Goal: Navigation & Orientation: Find specific page/section

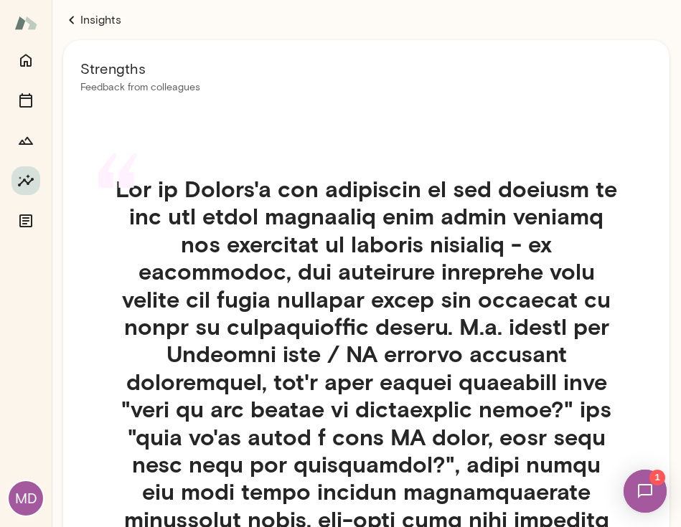
click at [73, 19] on icon at bounding box center [71, 19] width 17 height 17
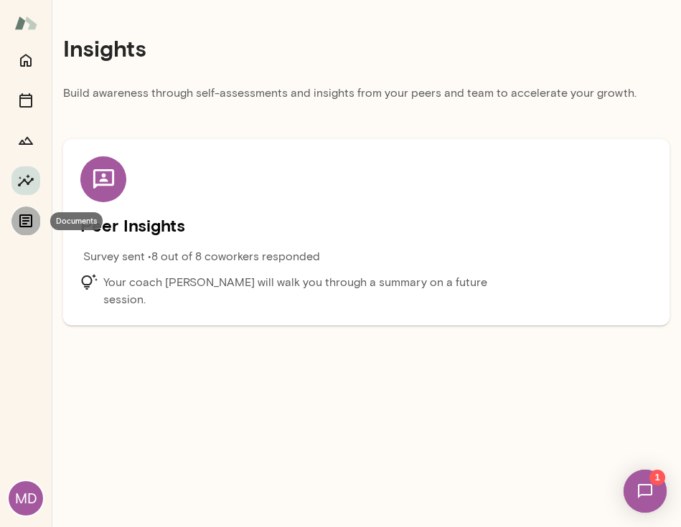
click at [24, 222] on icon "Documents" at bounding box center [25, 220] width 17 height 17
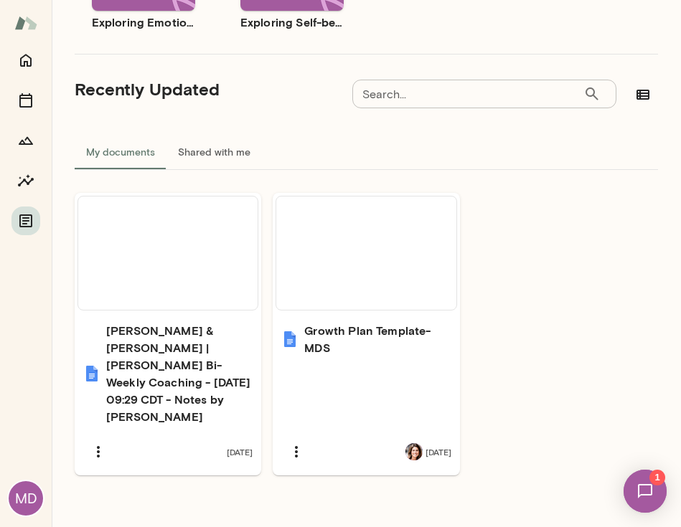
scroll to position [425, 0]
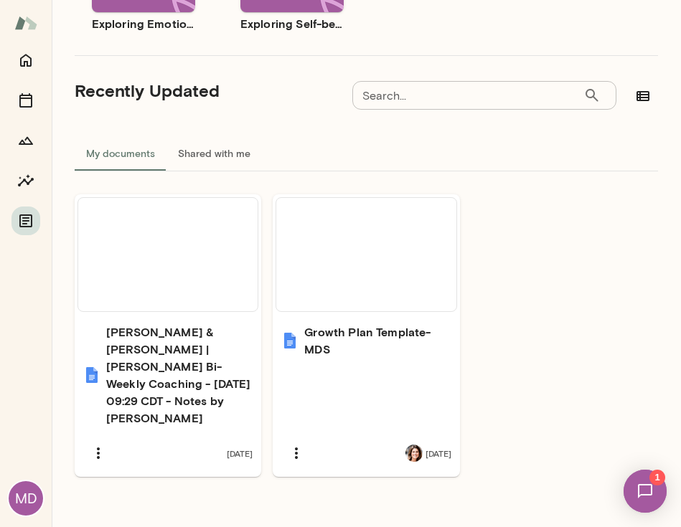
click at [197, 154] on button "Shared with me" at bounding box center [213, 153] width 95 height 34
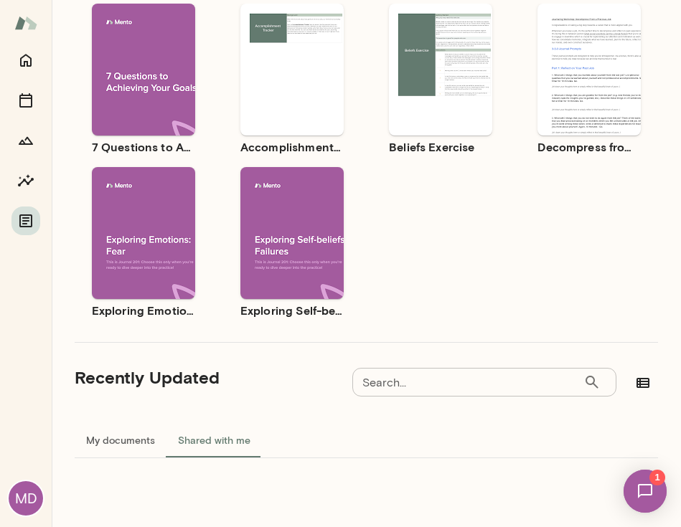
scroll to position [138, 0]
click at [15, 100] on button "Sessions" at bounding box center [25, 100] width 29 height 29
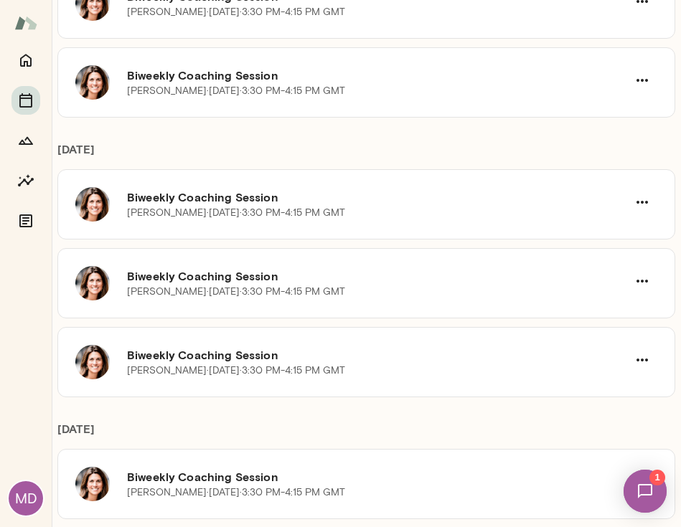
scroll to position [1431, 0]
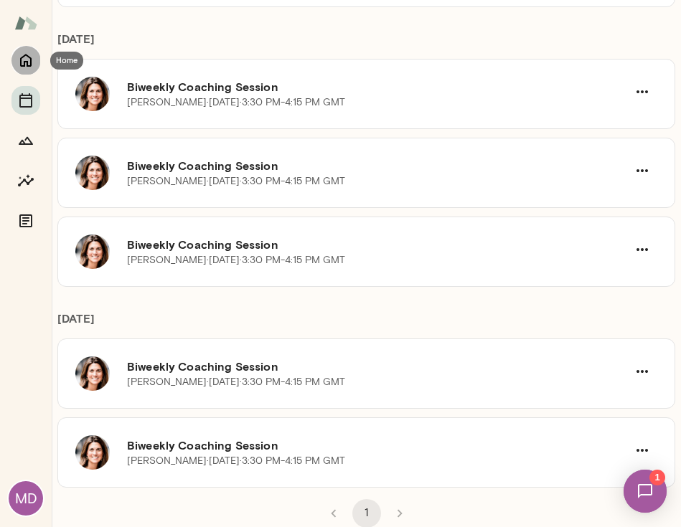
click at [29, 57] on icon "Home" at bounding box center [25, 61] width 11 height 13
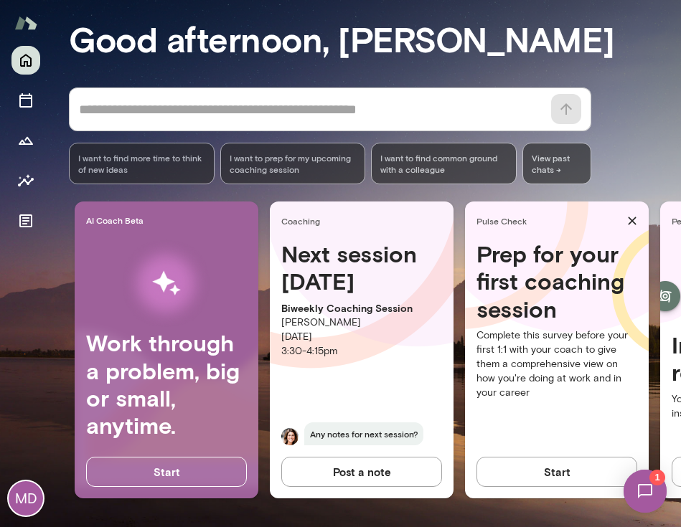
click at [656, 489] on img at bounding box center [644, 491] width 59 height 59
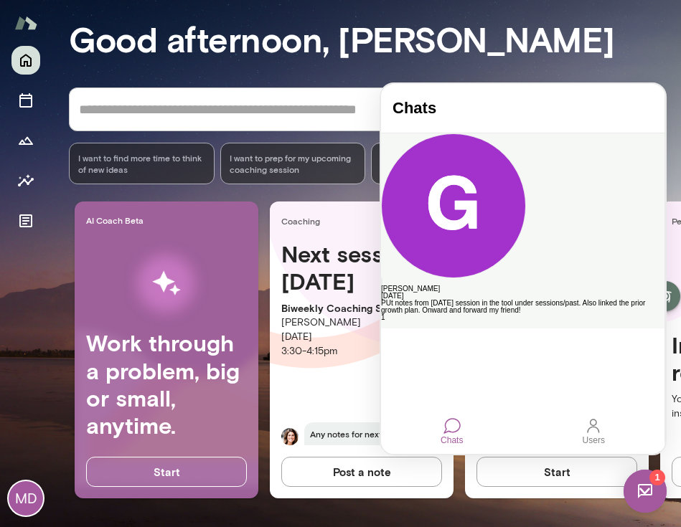
click at [542, 300] on div "PUt notes from [DATE] session in the tool under sessions/past. Also linked the …" at bounding box center [522, 307] width 283 height 14
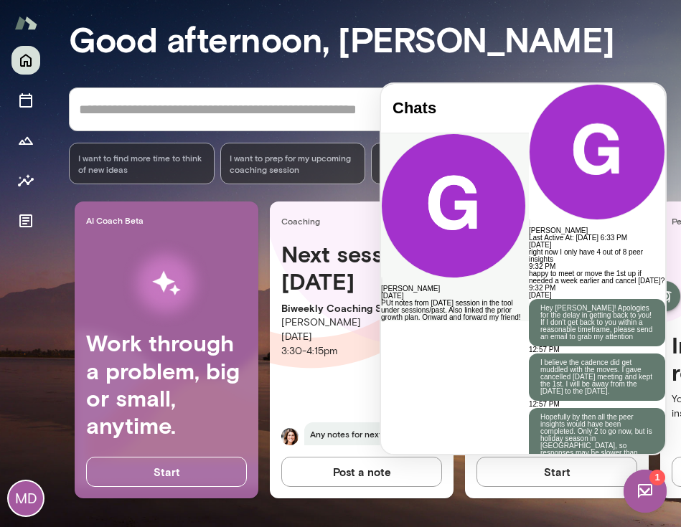
scroll to position [2891, 0]
click at [46, 265] on div "MD" at bounding box center [26, 286] width 52 height 481
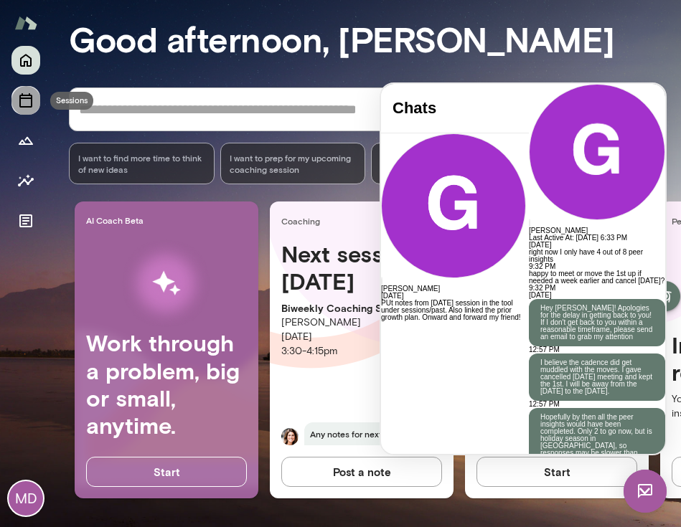
click at [22, 108] on icon "Sessions" at bounding box center [25, 100] width 17 height 17
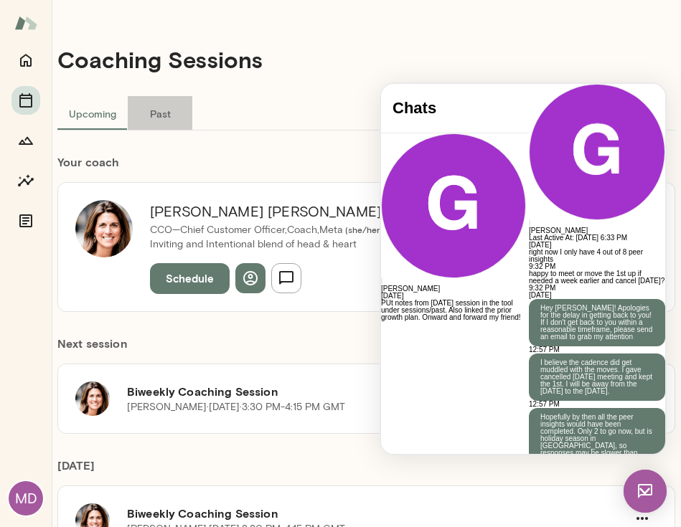
click at [156, 114] on button "Past" at bounding box center [160, 113] width 65 height 34
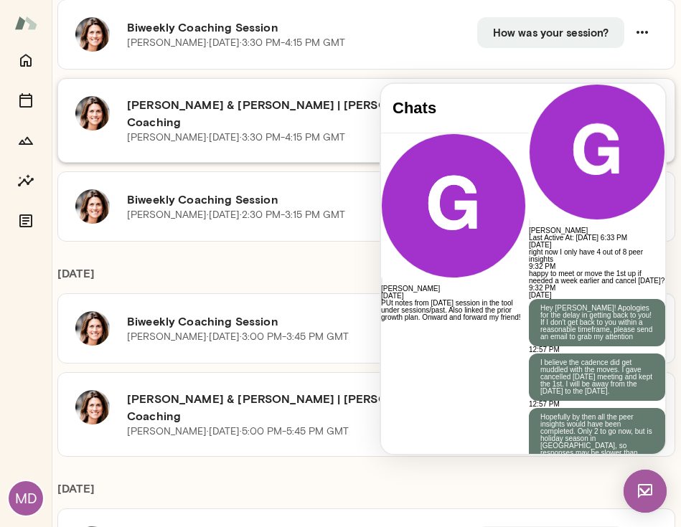
scroll to position [186, 0]
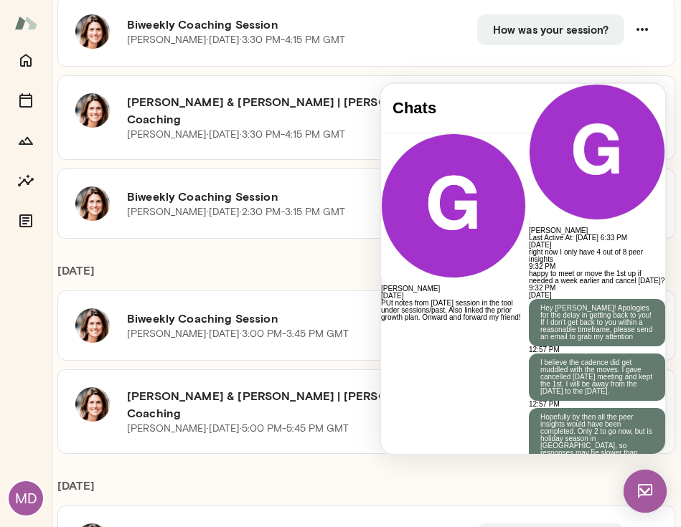
click at [633, 498] on img at bounding box center [644, 491] width 43 height 43
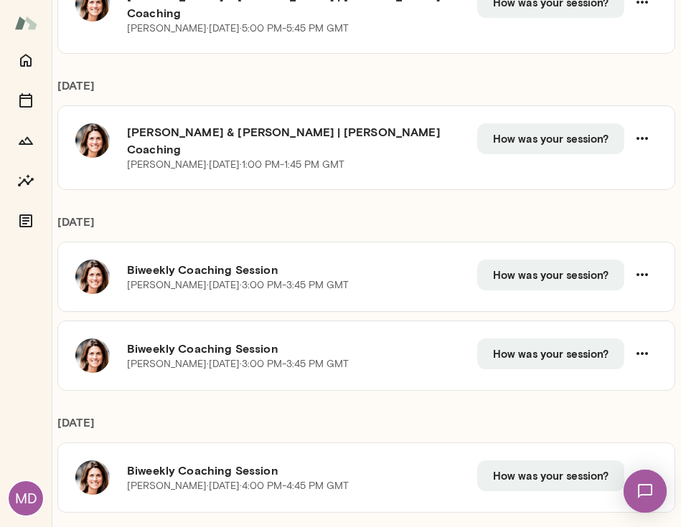
scroll to position [588, 0]
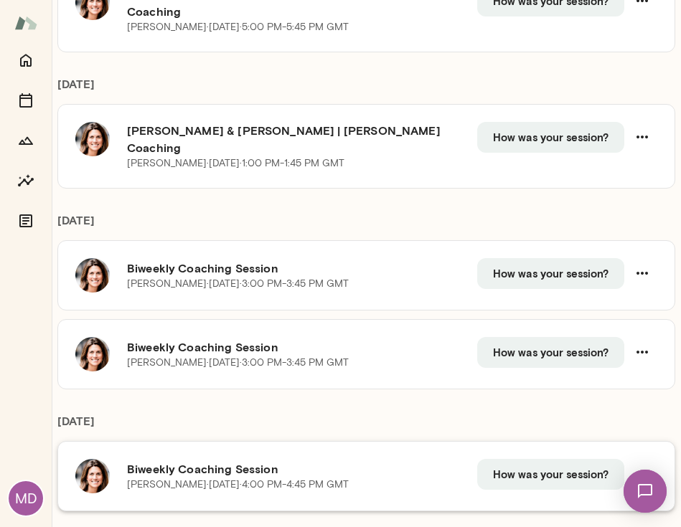
click at [328, 461] on h6 "Biweekly Coaching Session" at bounding box center [302, 469] width 350 height 17
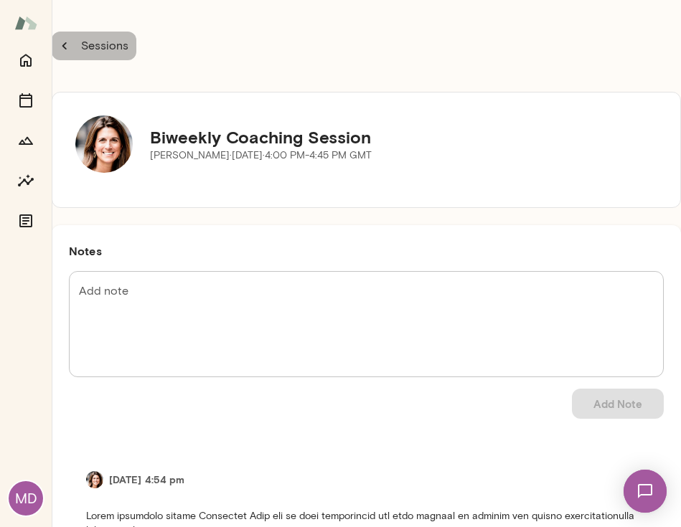
click at [70, 44] on icon "button" at bounding box center [65, 46] width 16 height 16
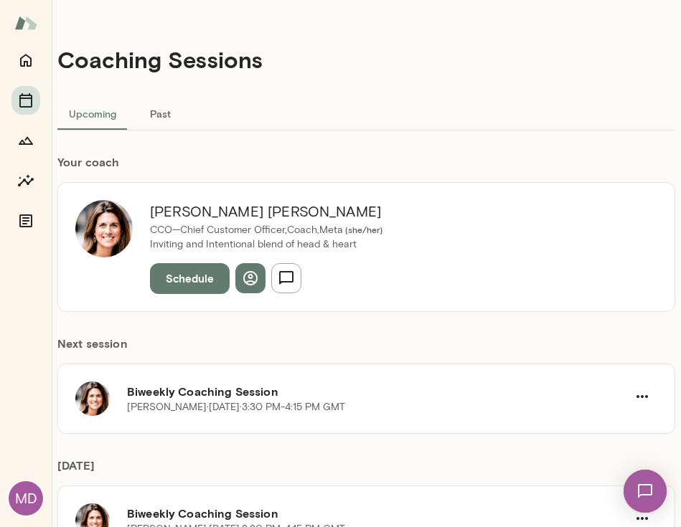
click at [165, 108] on button "Past" at bounding box center [160, 113] width 65 height 34
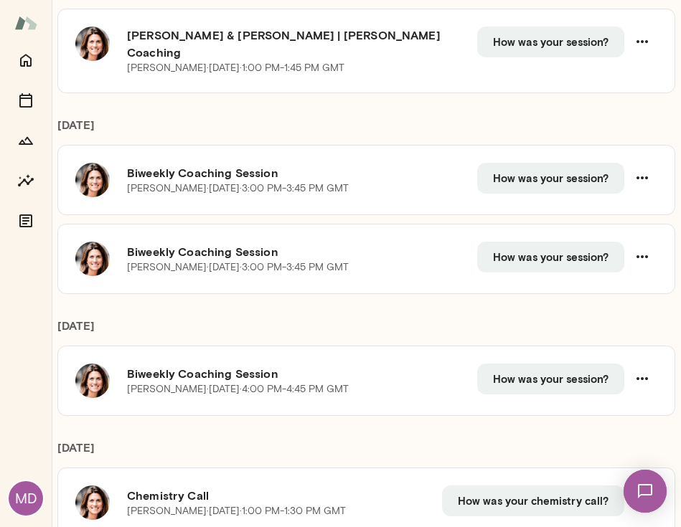
scroll to position [770, 0]
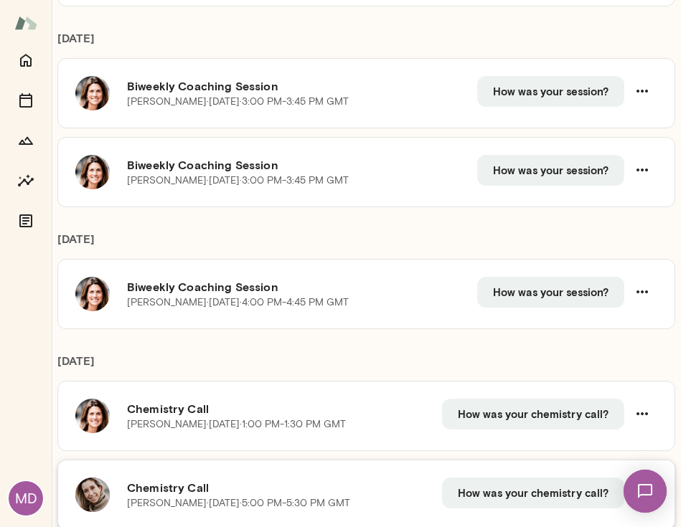
click at [171, 496] on p "[PERSON_NAME][DATE] · 5:00 PM-5:30 PM GMT" at bounding box center [238, 503] width 223 height 14
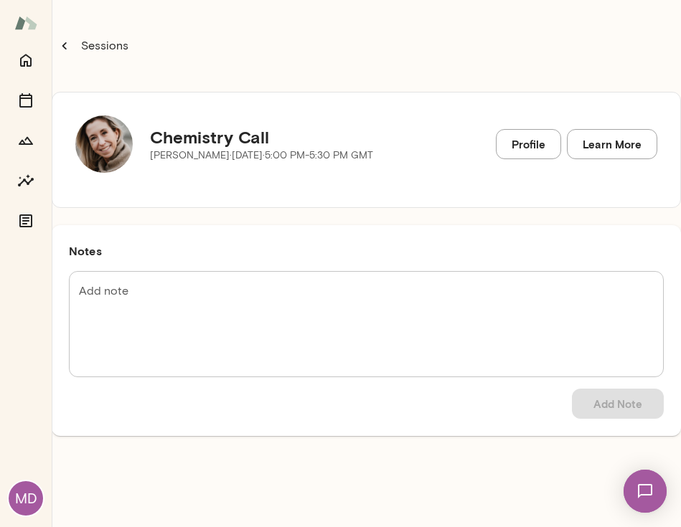
click at [114, 142] on img at bounding box center [103, 143] width 57 height 57
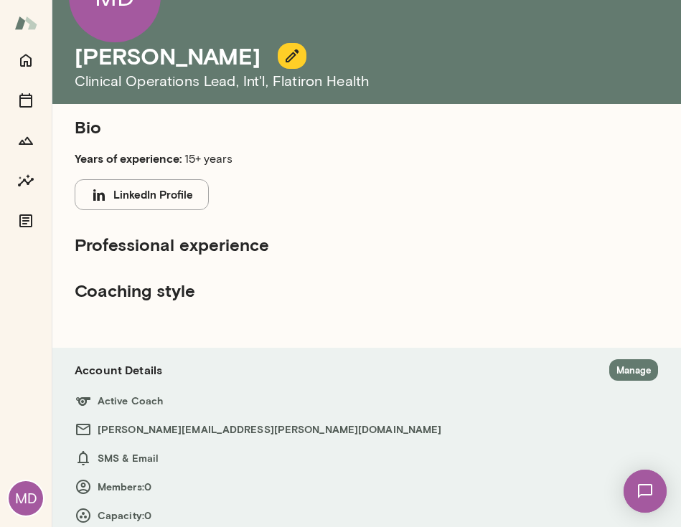
scroll to position [70, 0]
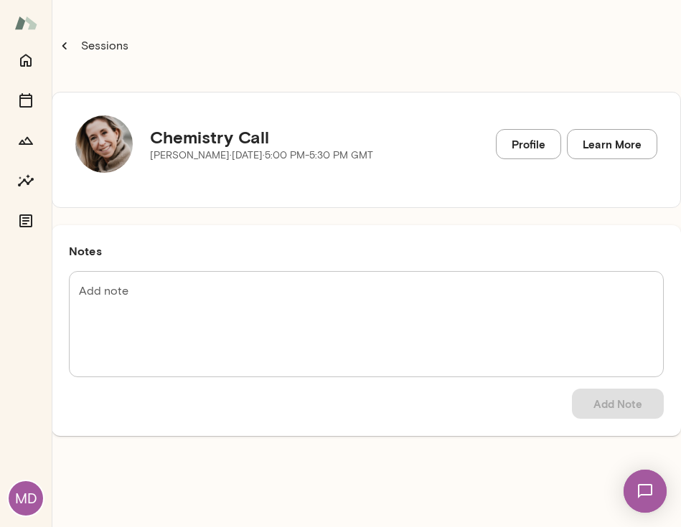
click at [64, 28] on div "Sessions" at bounding box center [366, 45] width 629 height 57
click at [68, 48] on icon "button" at bounding box center [65, 46] width 16 height 16
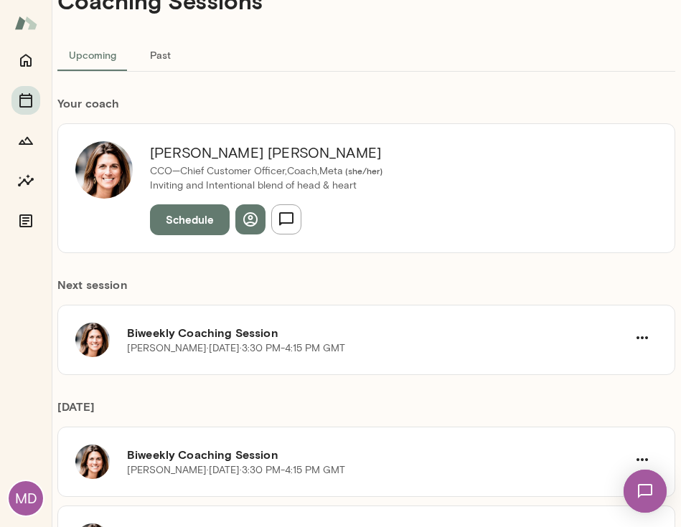
scroll to position [65, 0]
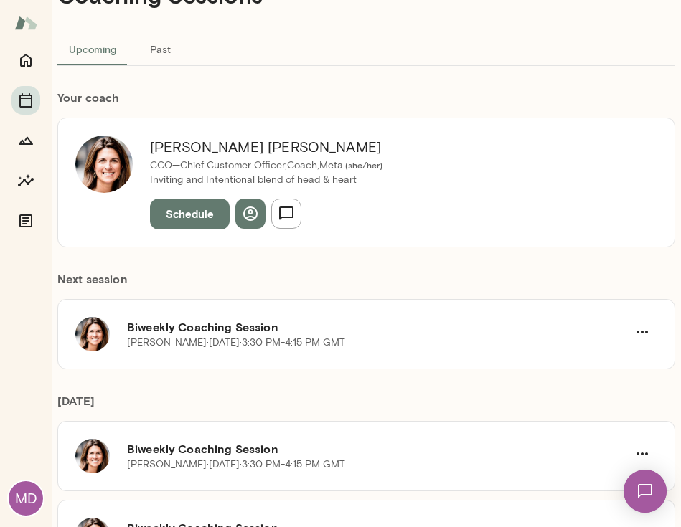
click at [163, 47] on button "Past" at bounding box center [160, 49] width 65 height 34
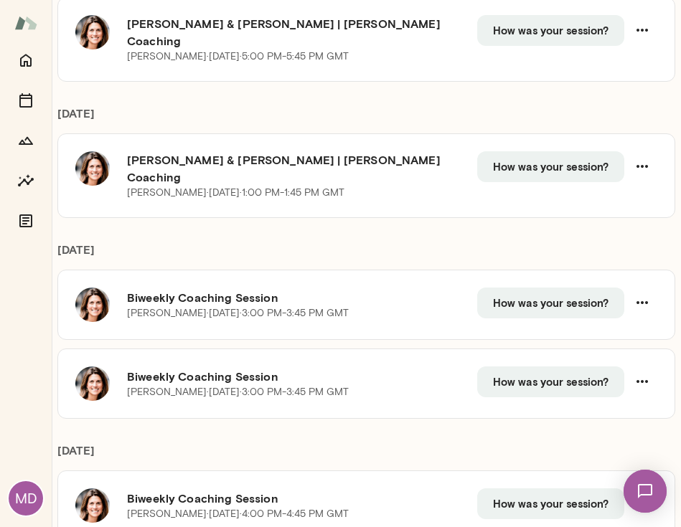
scroll to position [770, 0]
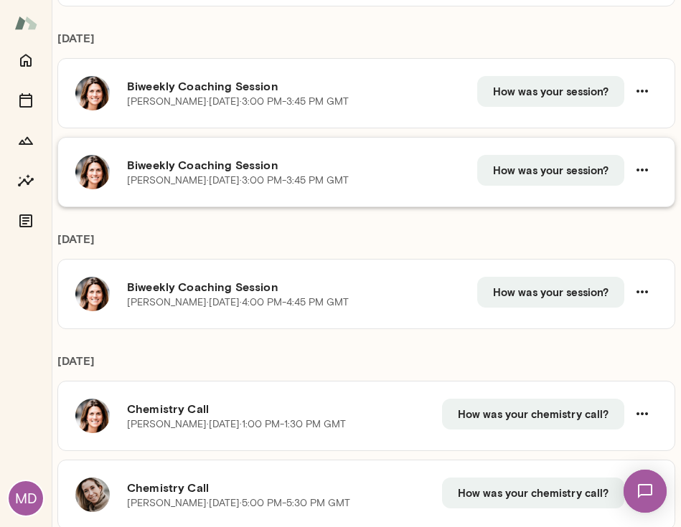
click at [349, 174] on p "[PERSON_NAME][DATE] · 3:00 PM-3:45 PM GMT" at bounding box center [238, 181] width 222 height 14
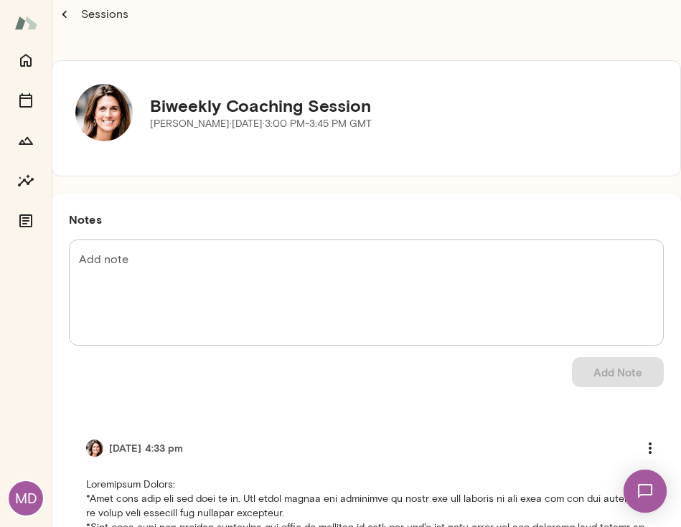
scroll to position [29, 0]
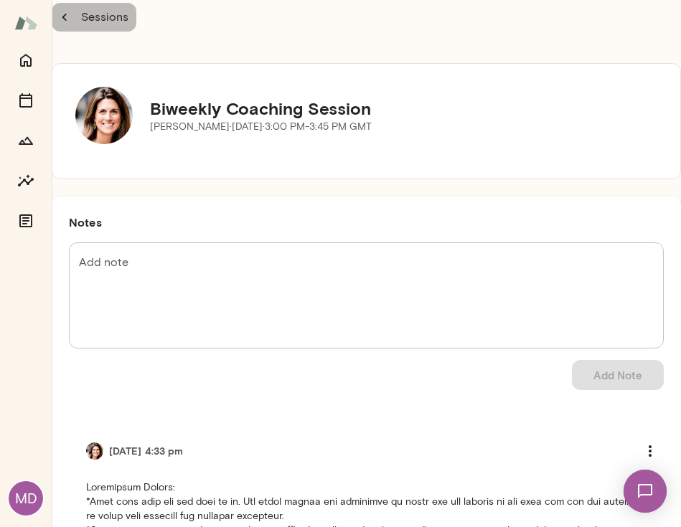
click at [65, 16] on icon "button" at bounding box center [65, 17] width 16 height 16
